Goal: Navigation & Orientation: Find specific page/section

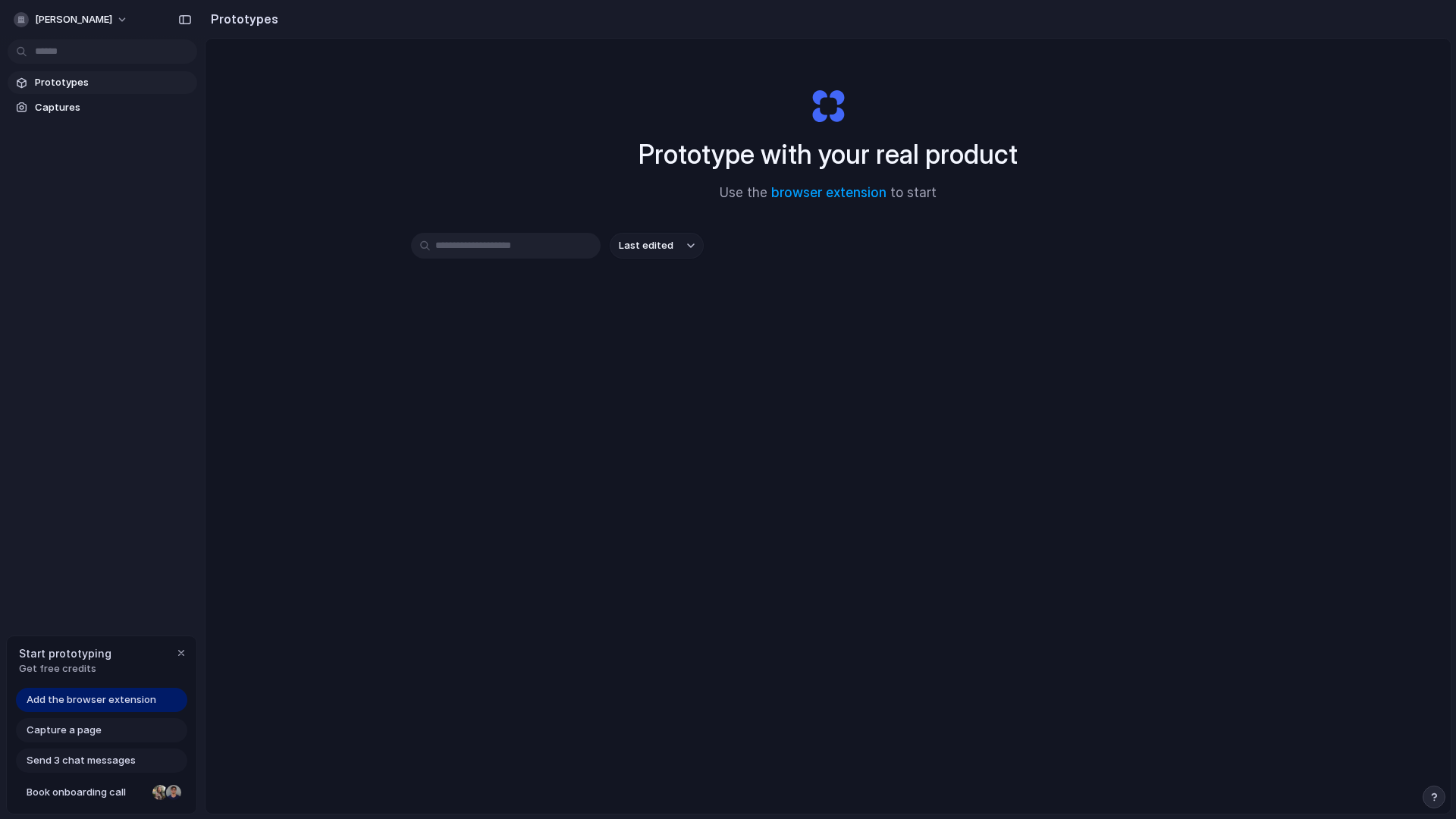
click at [124, 707] on link "Add the browser extension" at bounding box center [101, 700] width 171 height 24
click at [178, 654] on div "button" at bounding box center [181, 653] width 12 height 12
click at [682, 285] on div "Last edited" at bounding box center [828, 299] width 834 height 133
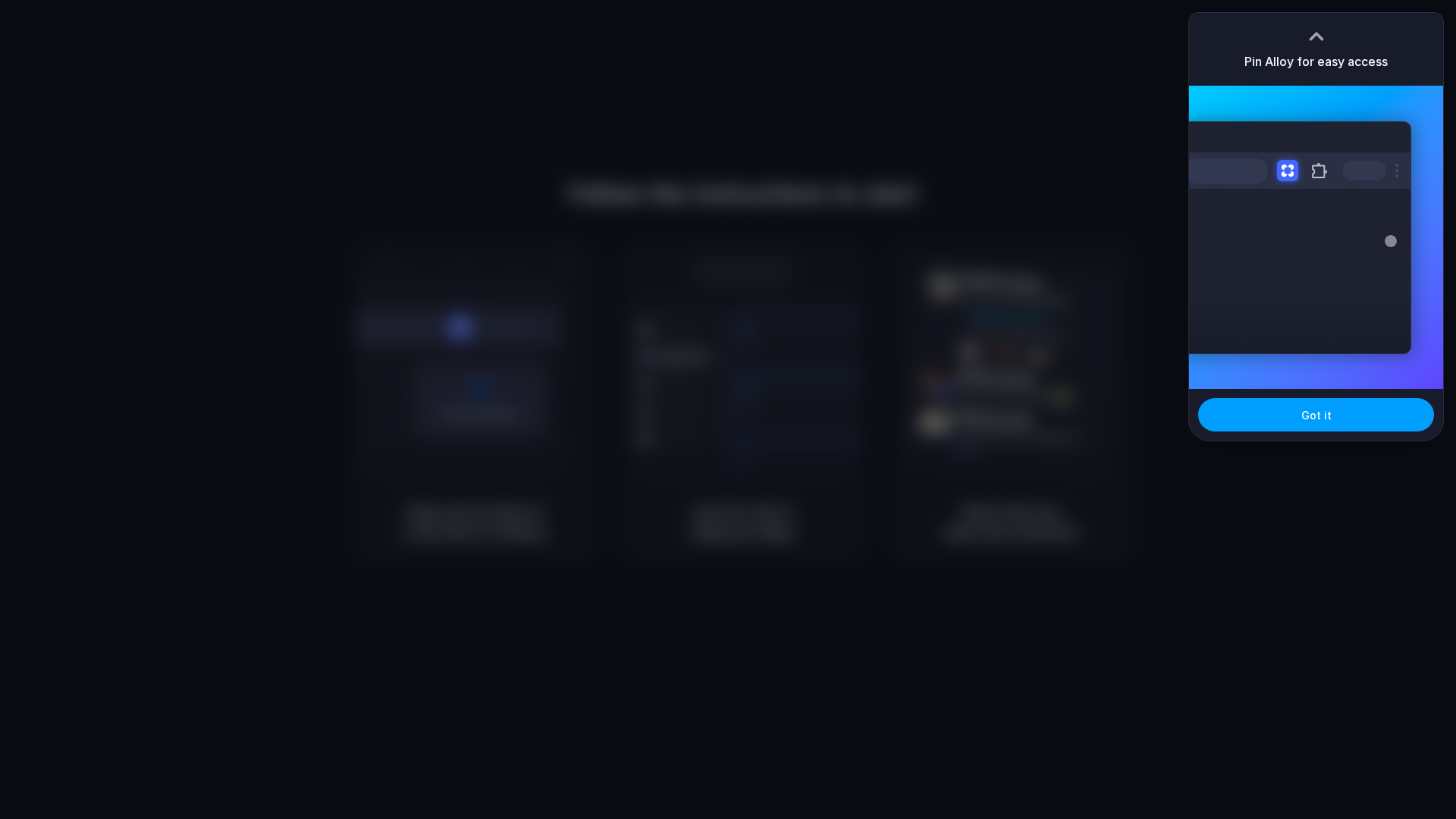
click at [1267, 417] on button "Got it" at bounding box center [1316, 415] width 236 height 34
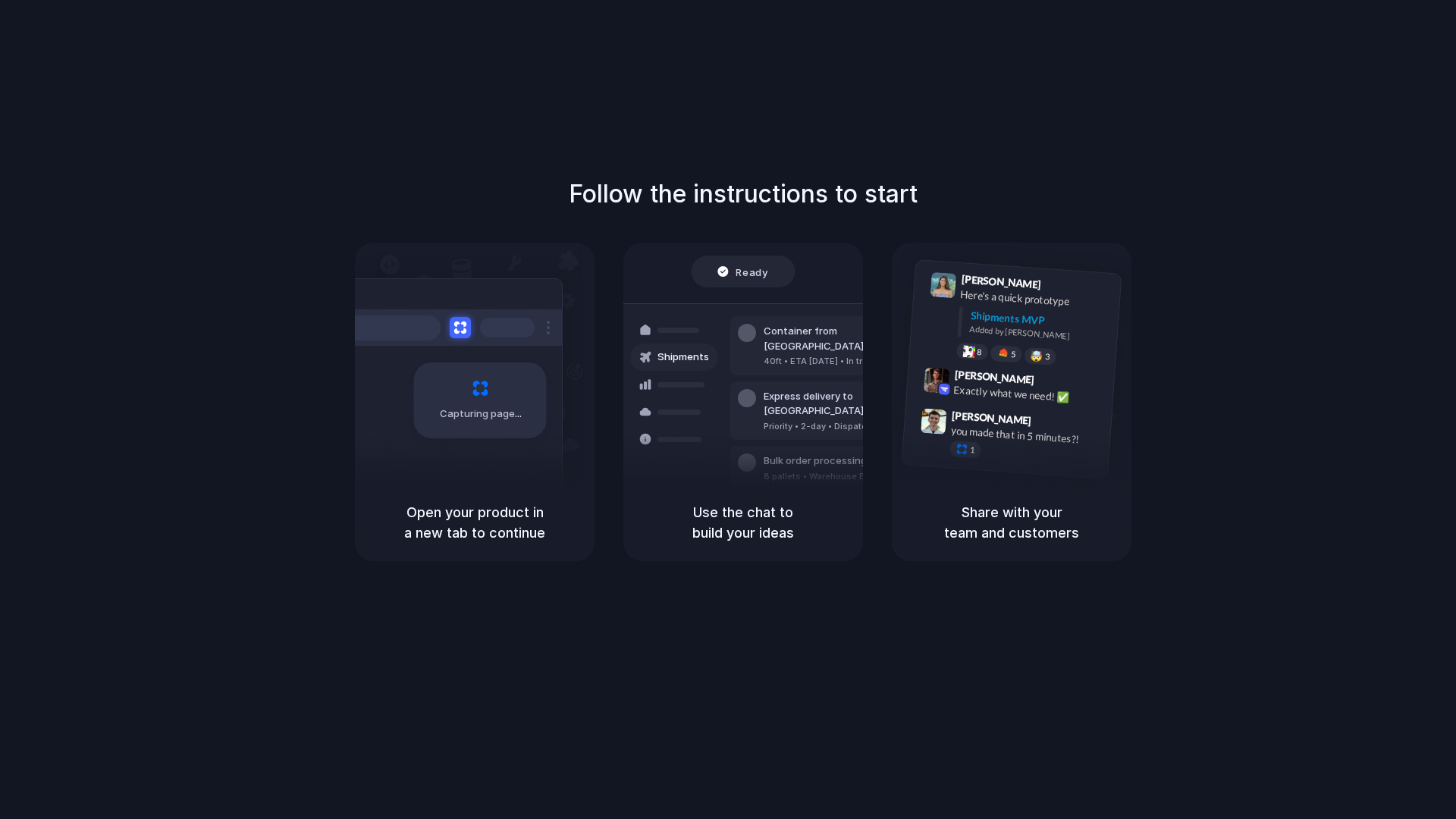
click at [746, 357] on div "Container from Shanghai 40ft • ETA Dec 28 • In transit" at bounding box center [832, 346] width 205 height 59
click at [576, 379] on div "Capturing page" at bounding box center [474, 363] width 240 height 242
click at [793, 389] on div "Express delivery to NYC" at bounding box center [845, 404] width 164 height 30
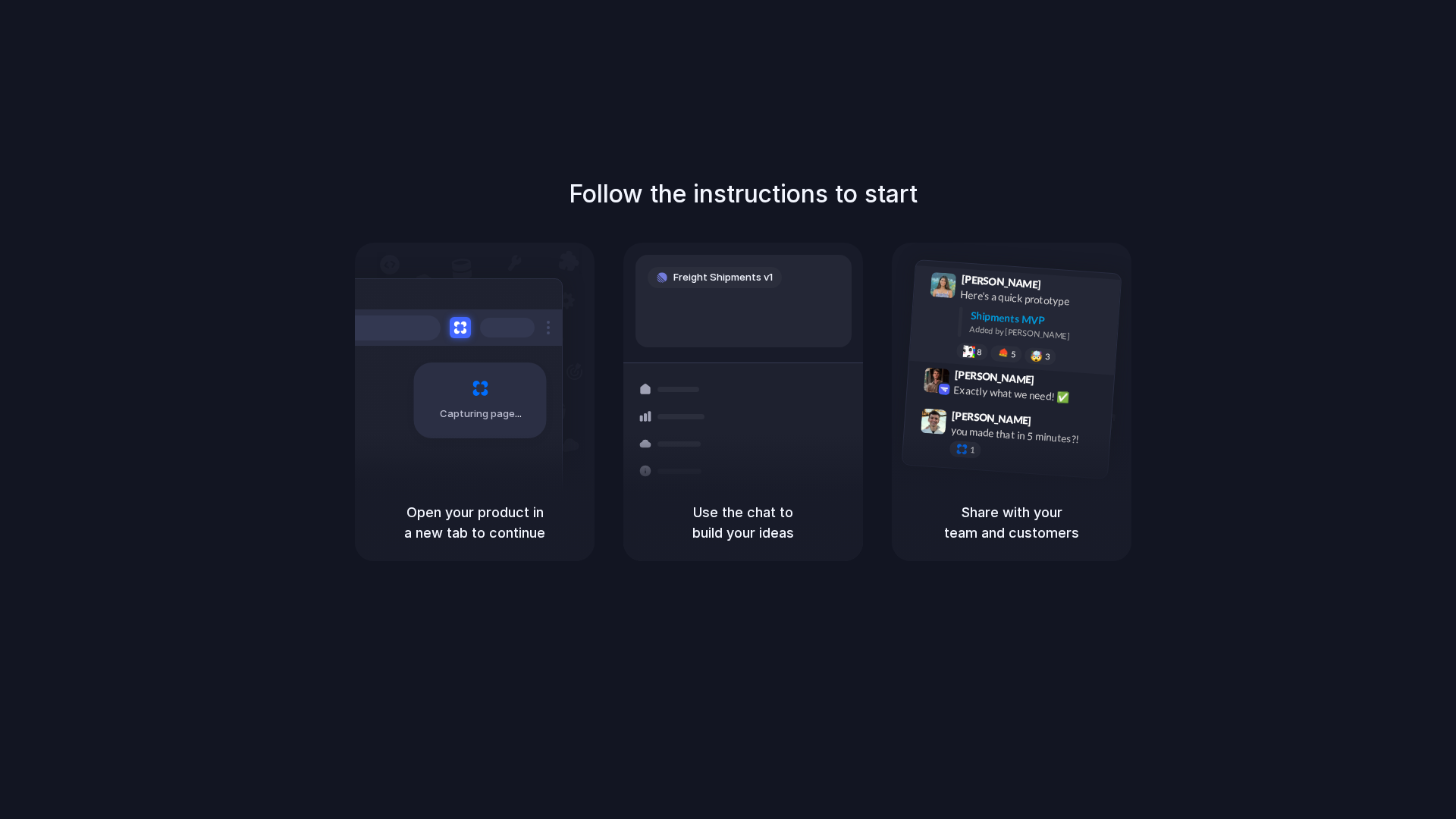
click at [1074, 363] on div "8 5 🤯 3" at bounding box center [1031, 355] width 152 height 27
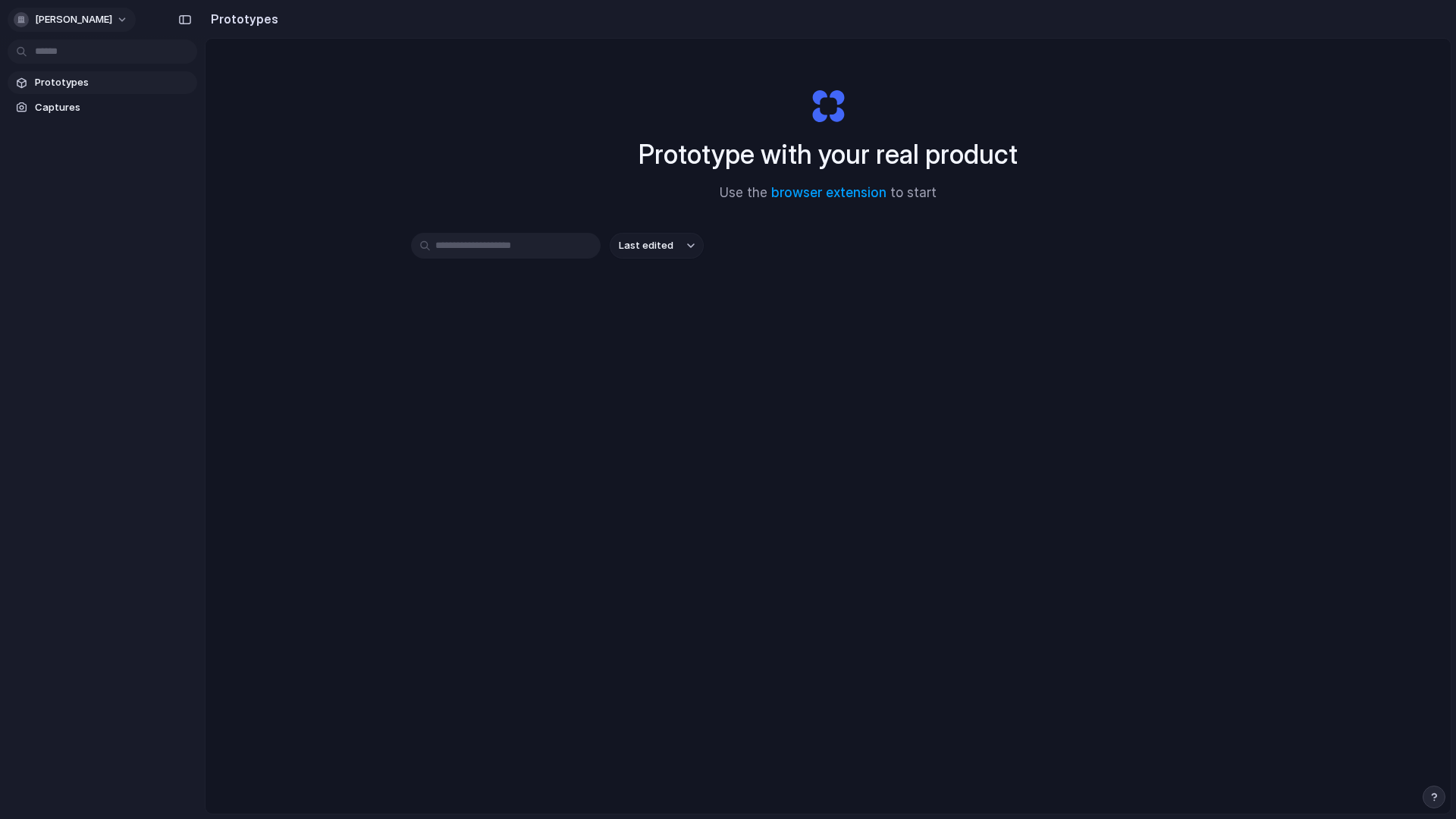
click at [104, 14] on button "[PERSON_NAME]" at bounding box center [72, 20] width 128 height 24
click at [108, 211] on div "Settings Invite members Change theme Sign out" at bounding box center [728, 409] width 1456 height 819
